Goal: Information Seeking & Learning: Learn about a topic

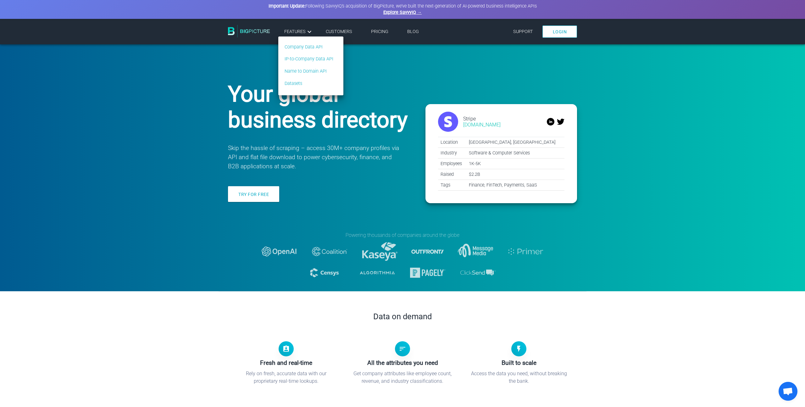
click at [303, 32] on span "Features" at bounding box center [298, 32] width 29 height 8
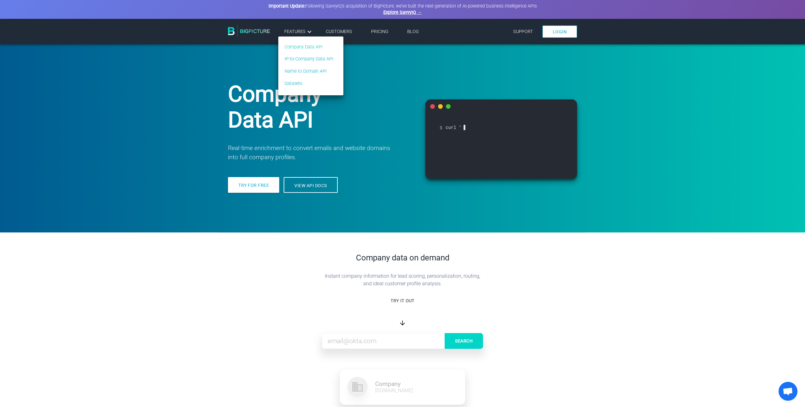
click at [307, 48] on link "Company Data API" at bounding box center [309, 47] width 49 height 7
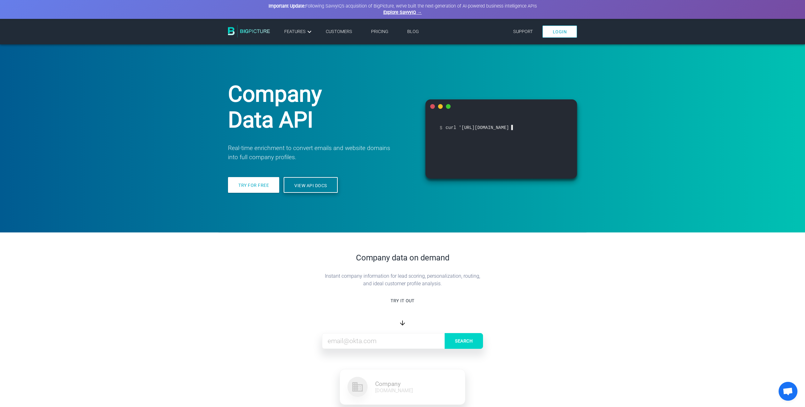
click at [288, 190] on link "View API docs" at bounding box center [311, 185] width 54 height 16
click at [295, 185] on link "View API docs" at bounding box center [311, 185] width 54 height 16
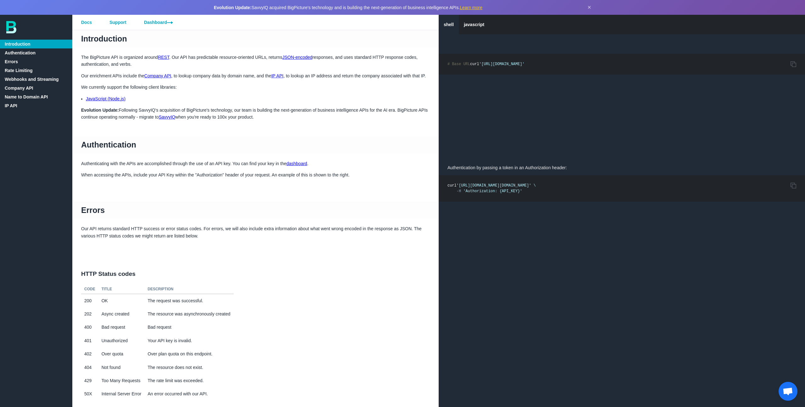
click at [22, 89] on link "Company API" at bounding box center [36, 88] width 72 height 9
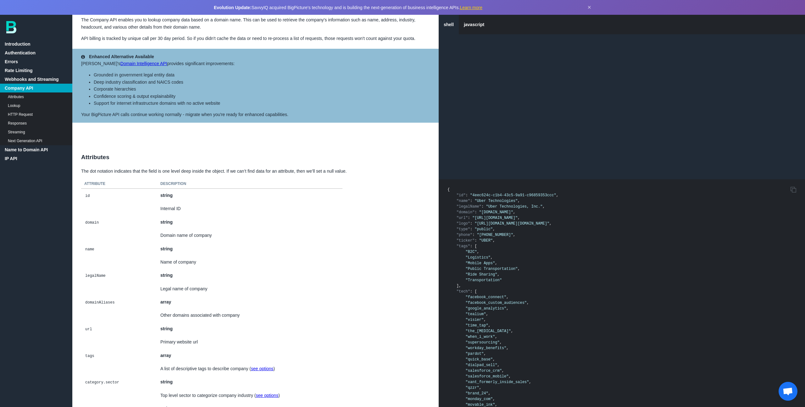
click at [28, 150] on link "Name to Domain API" at bounding box center [36, 149] width 72 height 9
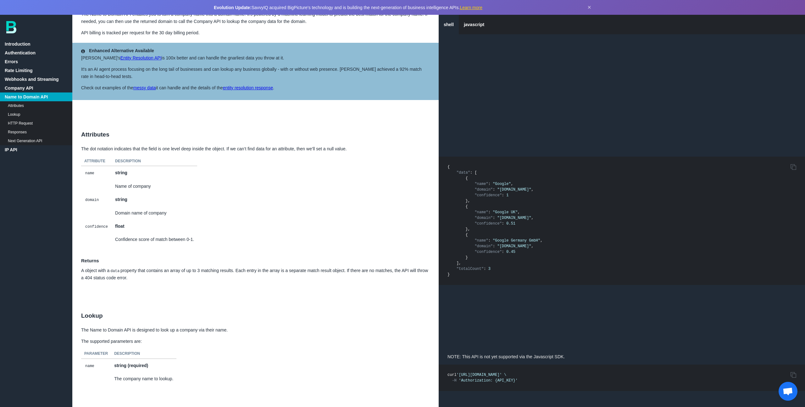
click at [21, 87] on link "Company API" at bounding box center [36, 88] width 72 height 9
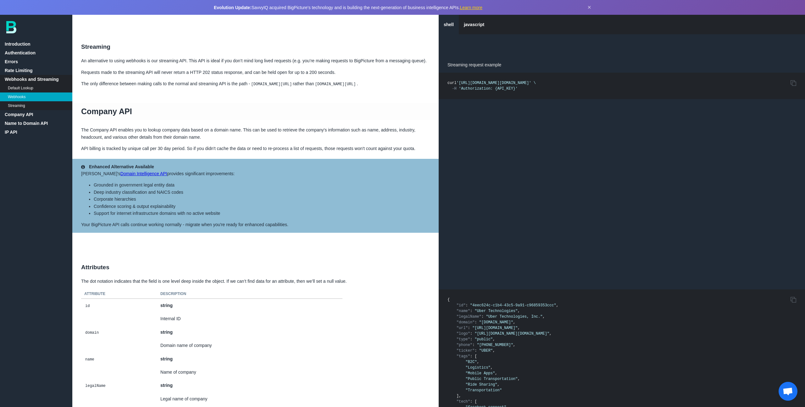
scroll to position [939, 0]
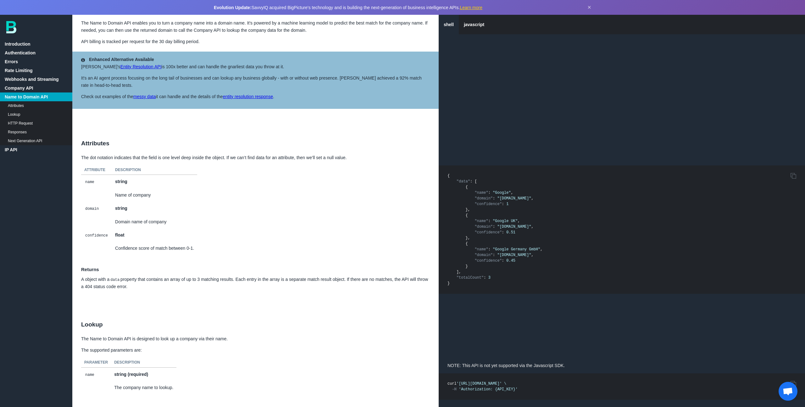
scroll to position [3116, 0]
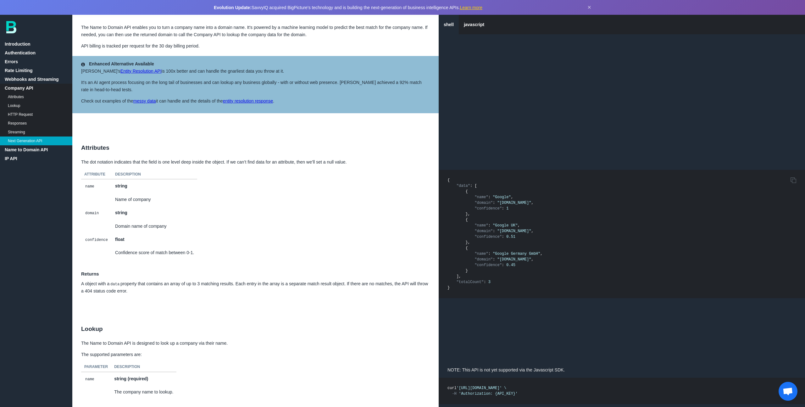
click at [120, 74] on link "Entity Resolution API" at bounding box center [140, 71] width 41 height 5
